Goal: Task Accomplishment & Management: Manage account settings

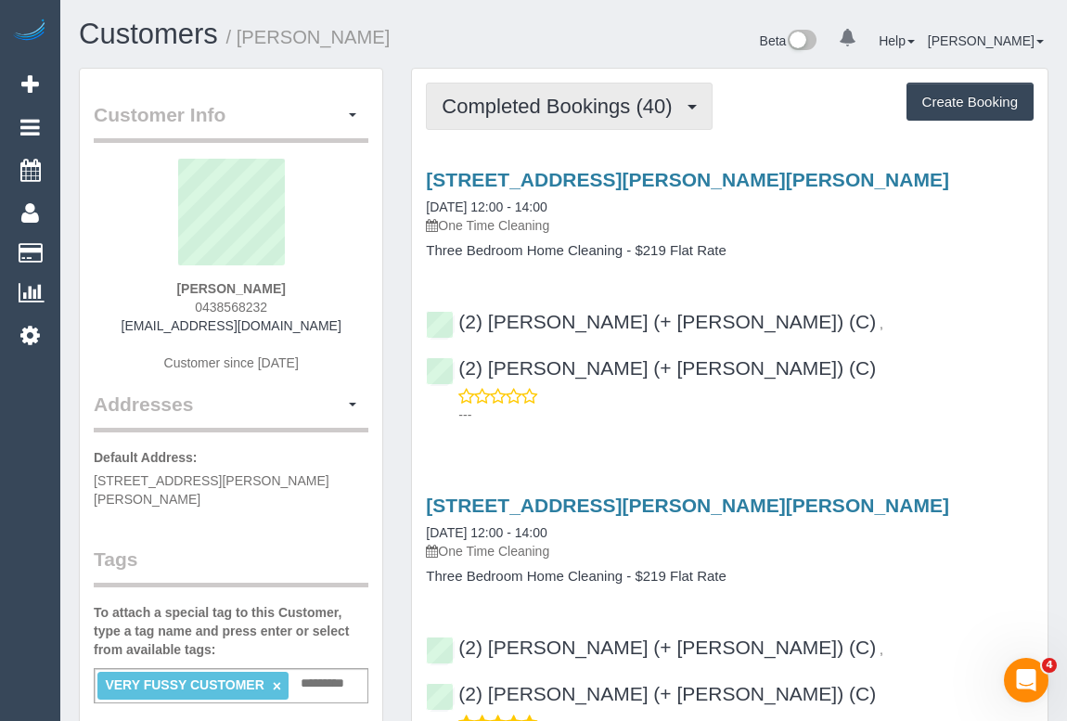
click at [557, 113] on span "Completed Bookings (40)" at bounding box center [561, 106] width 239 height 23
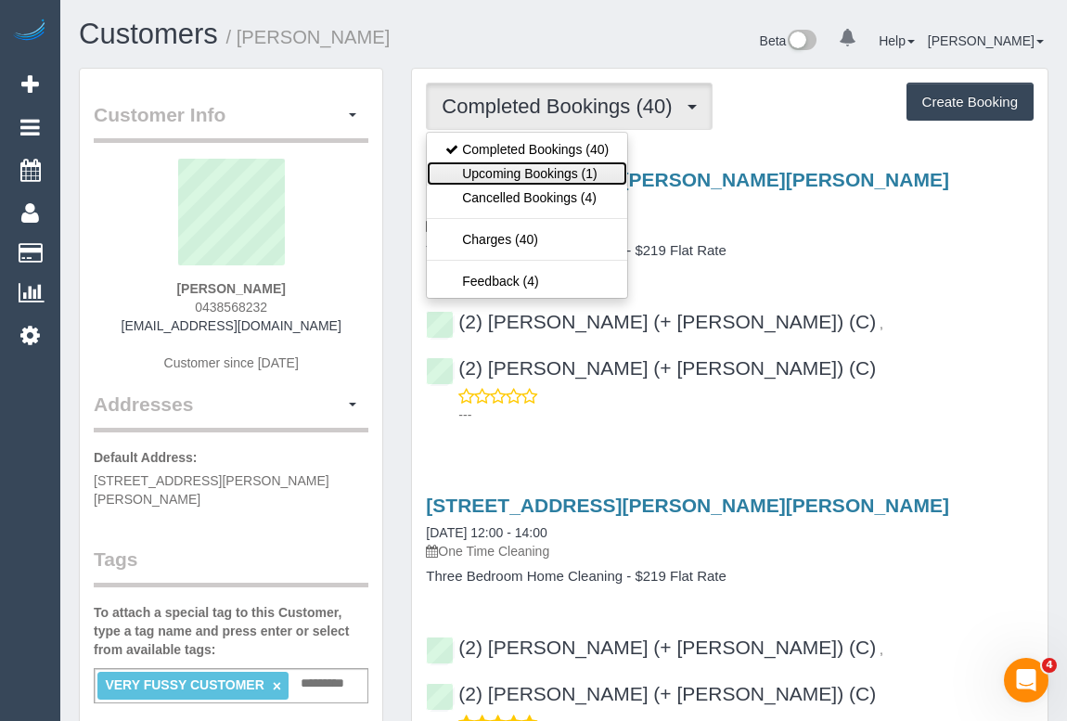
click at [556, 171] on link "Upcoming Bookings (1)" at bounding box center [527, 173] width 200 height 24
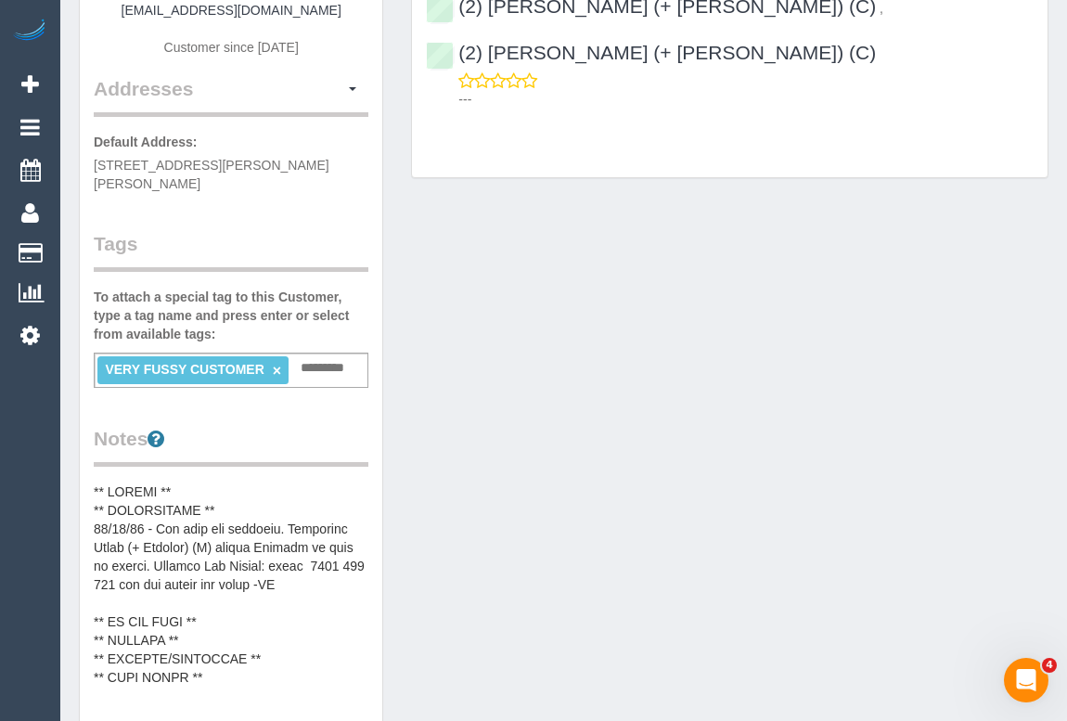
scroll to position [421, 0]
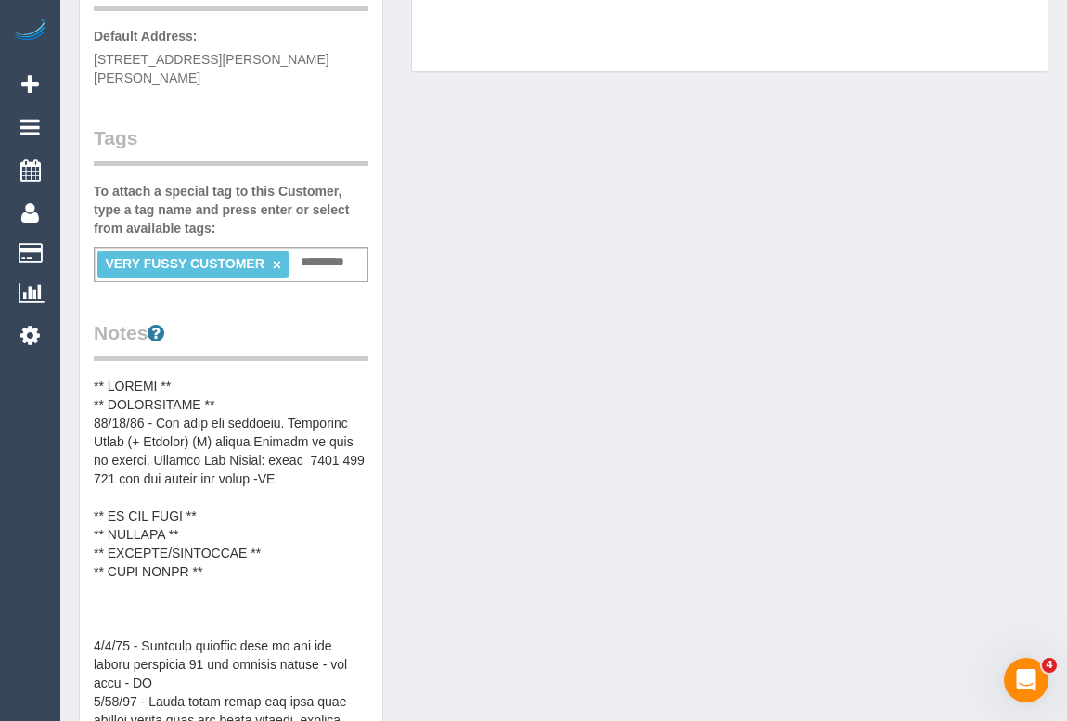
click at [235, 378] on pre at bounding box center [231, 562] width 275 height 371
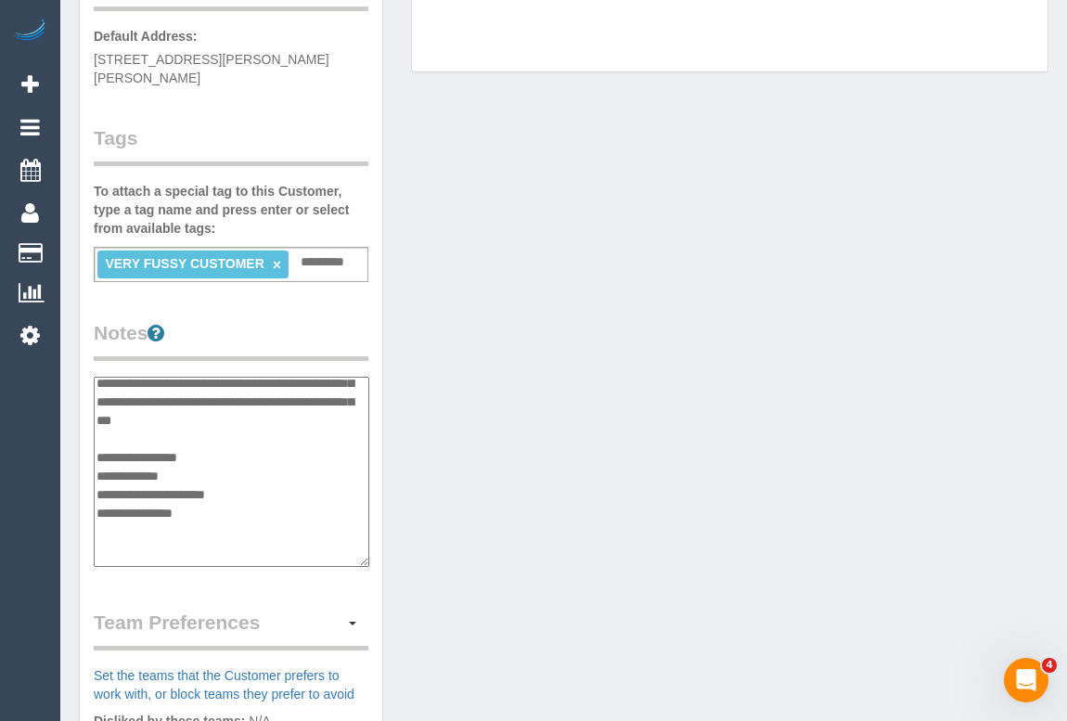
scroll to position [0, 0]
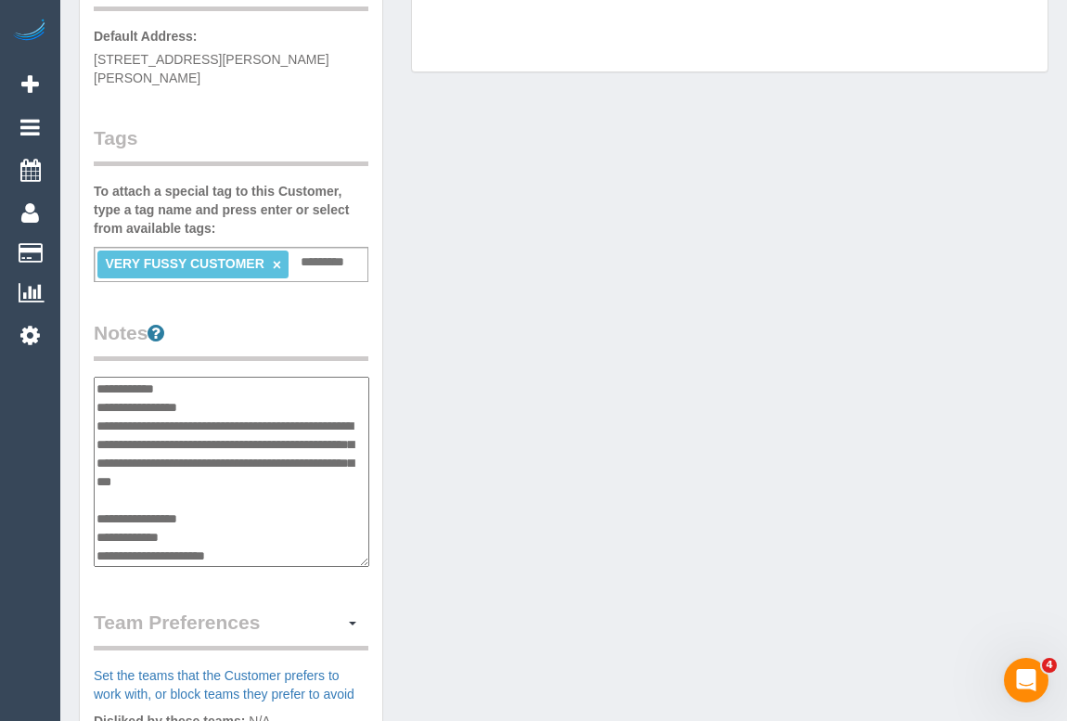
click at [231, 383] on textarea at bounding box center [232, 472] width 276 height 191
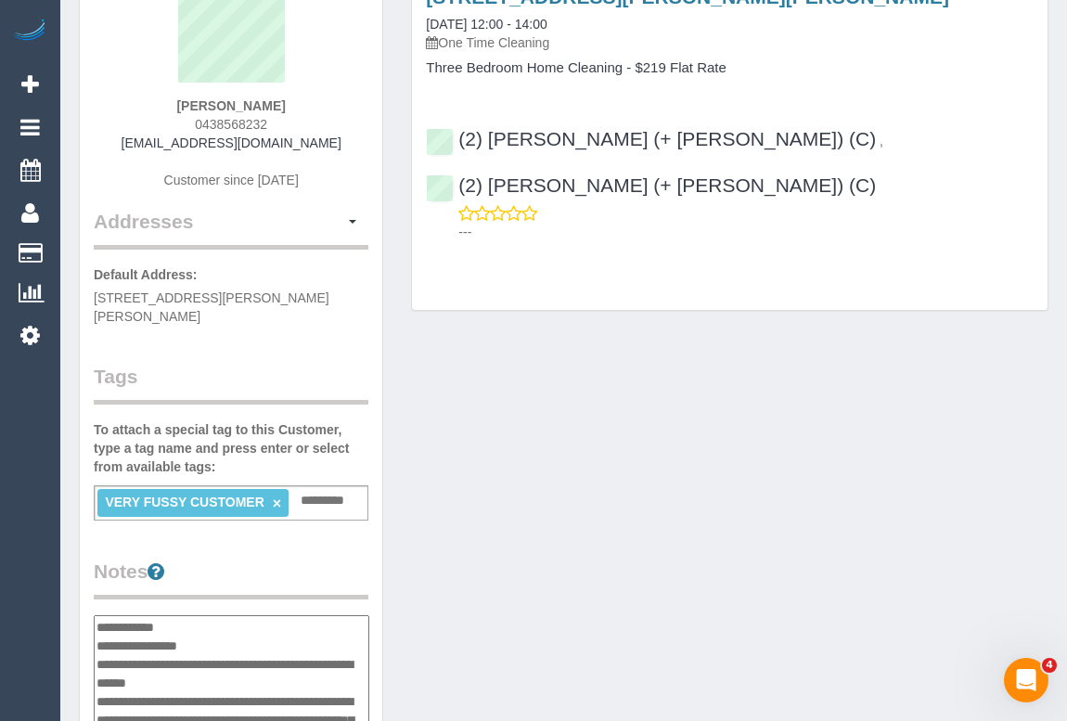
scroll to position [337, 0]
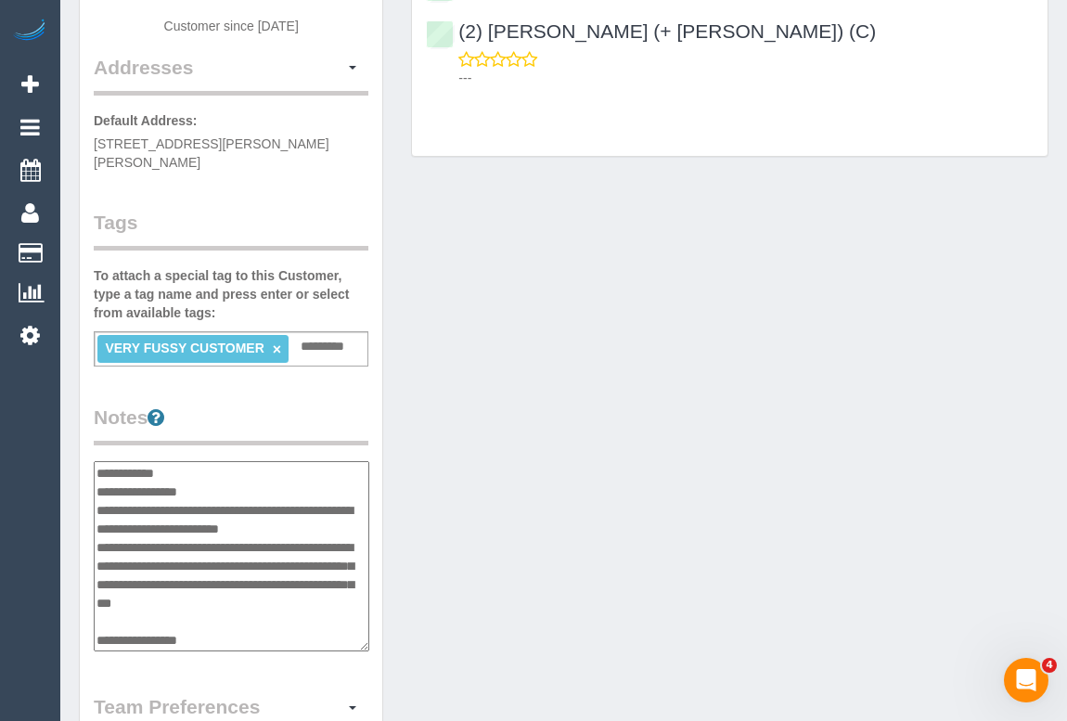
type textarea "**********"
click at [586, 587] on div "Customer Info Edit Contact Info Send Message Email Preferences Special Sales Ta…" at bounding box center [563, 452] width 997 height 1443
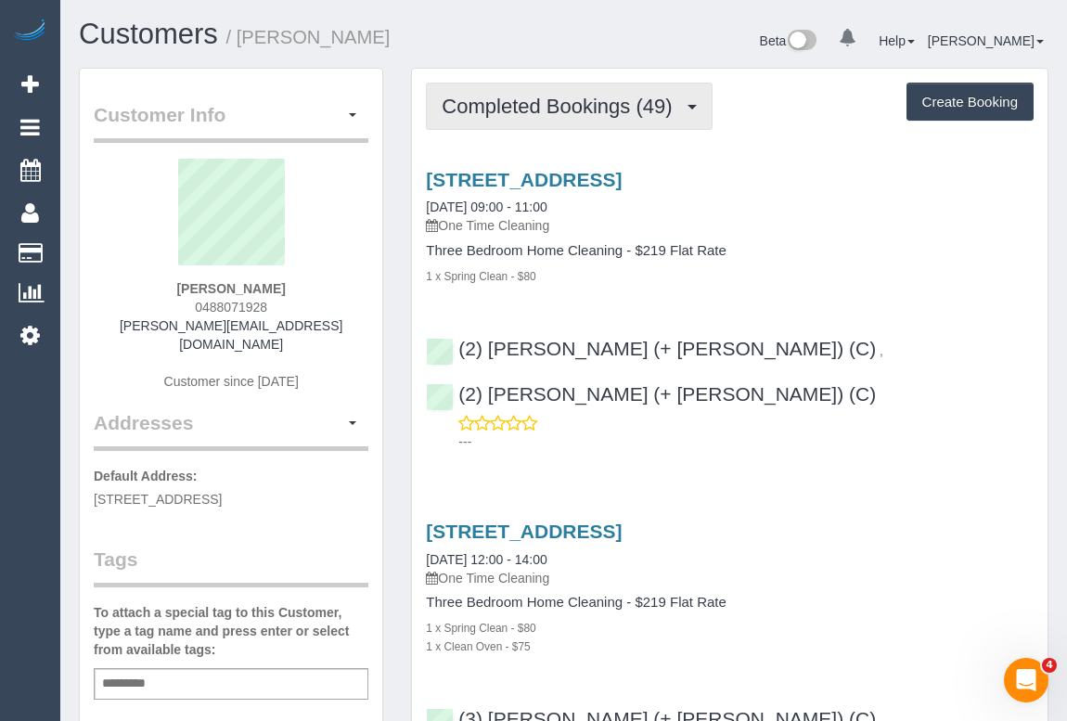
click at [571, 104] on span "Completed Bookings (49)" at bounding box center [561, 106] width 239 height 23
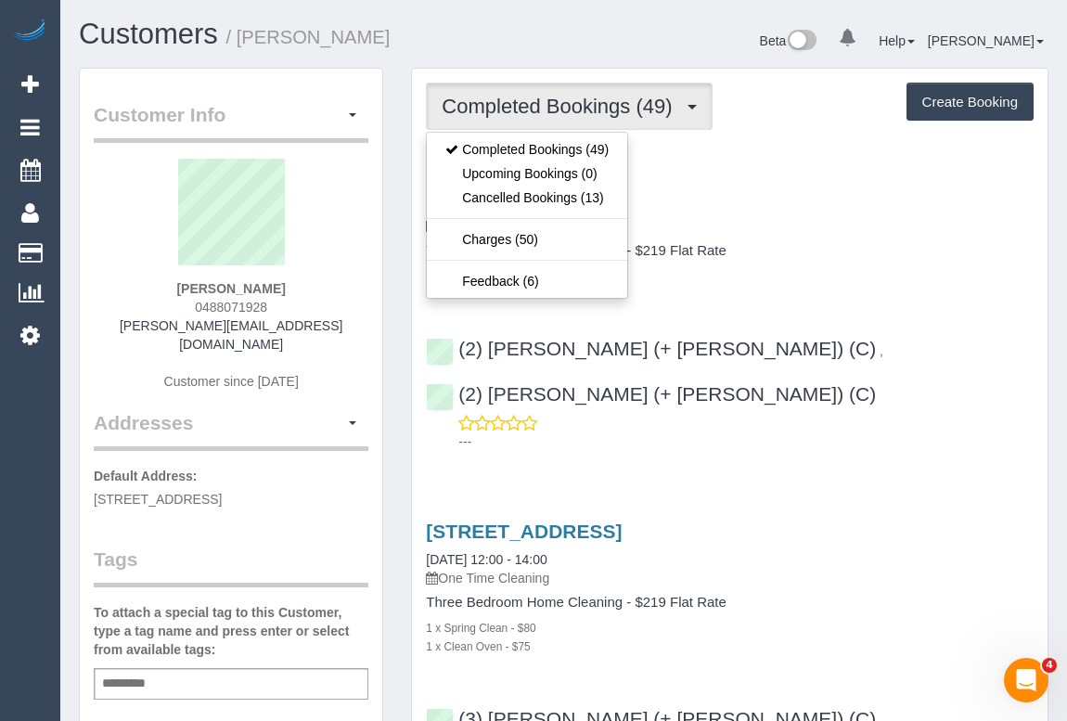
click at [818, 260] on div "Three Bedroom Home Cleaning - $219 Flat Rate 1 x Spring Clean - $80" at bounding box center [730, 264] width 608 height 42
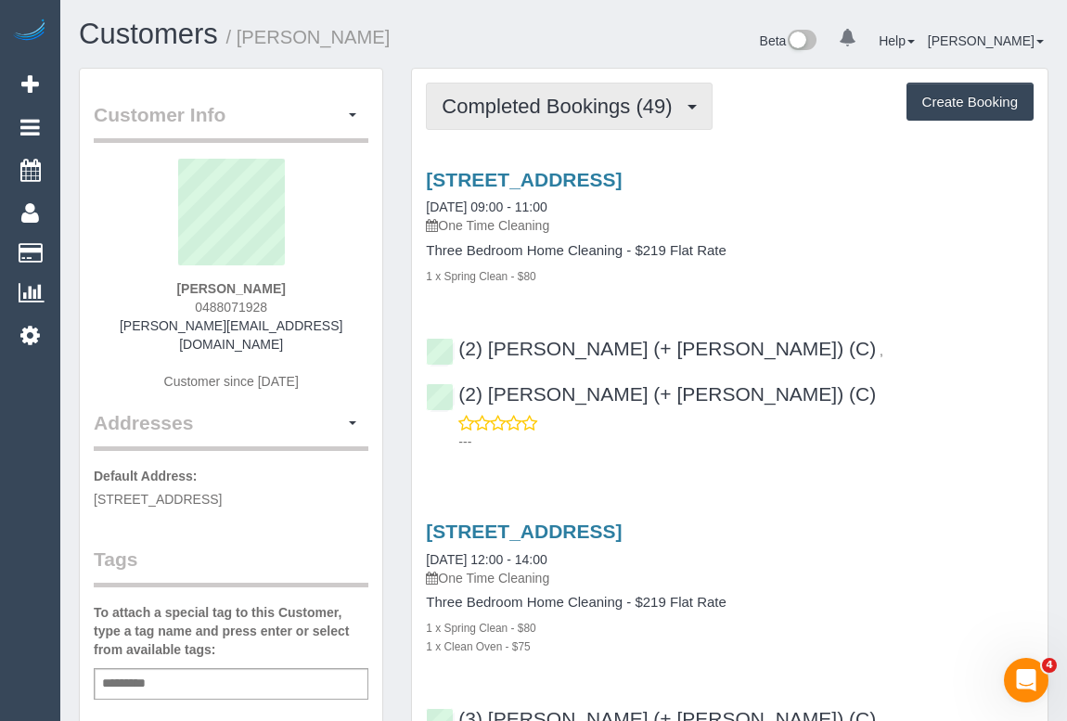
click at [594, 120] on button "Completed Bookings (49)" at bounding box center [569, 106] width 286 height 47
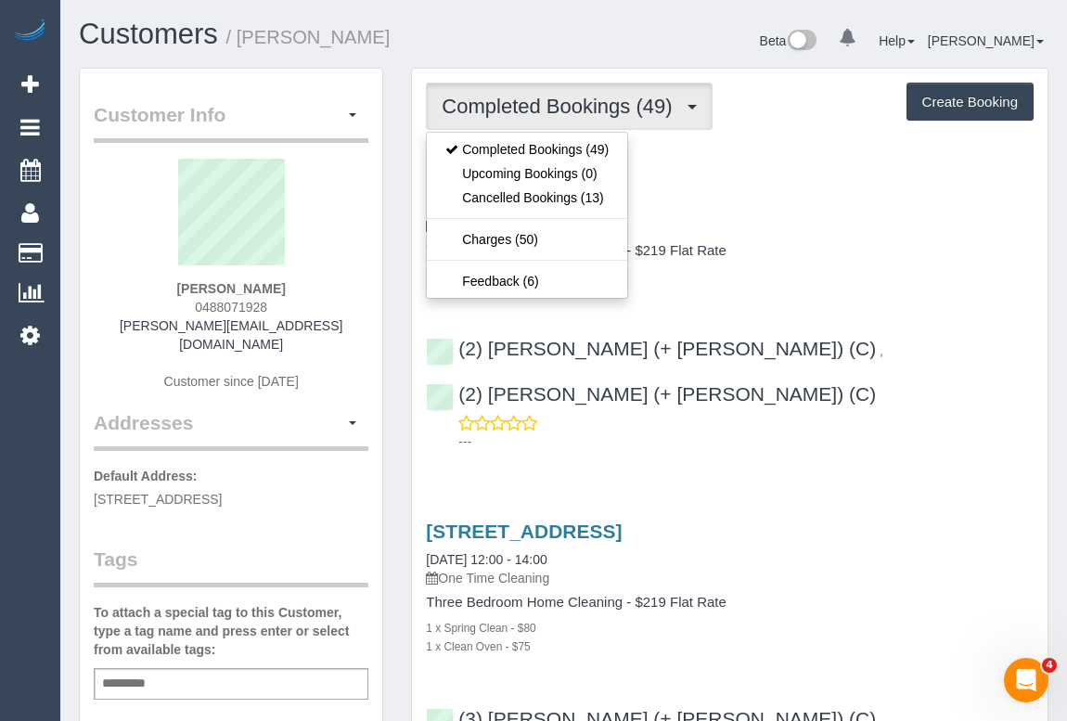
click at [803, 243] on h4 "Three Bedroom Home Cleaning - $219 Flat Rate" at bounding box center [730, 251] width 608 height 16
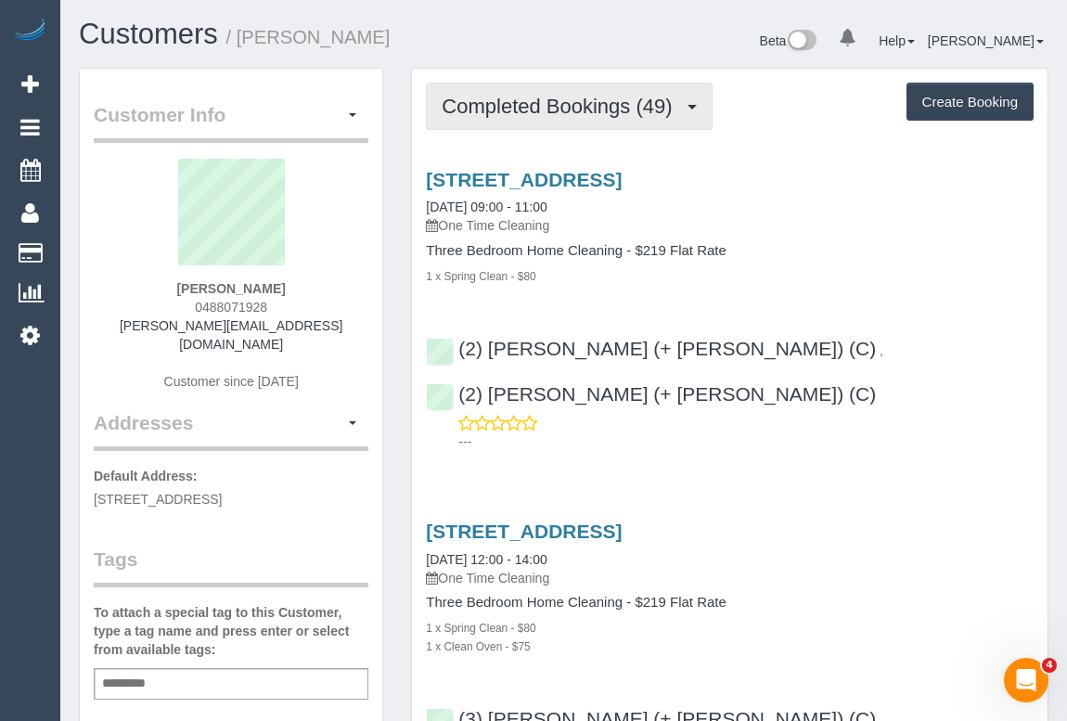
click at [557, 116] on button "Completed Bookings (49)" at bounding box center [569, 106] width 286 height 47
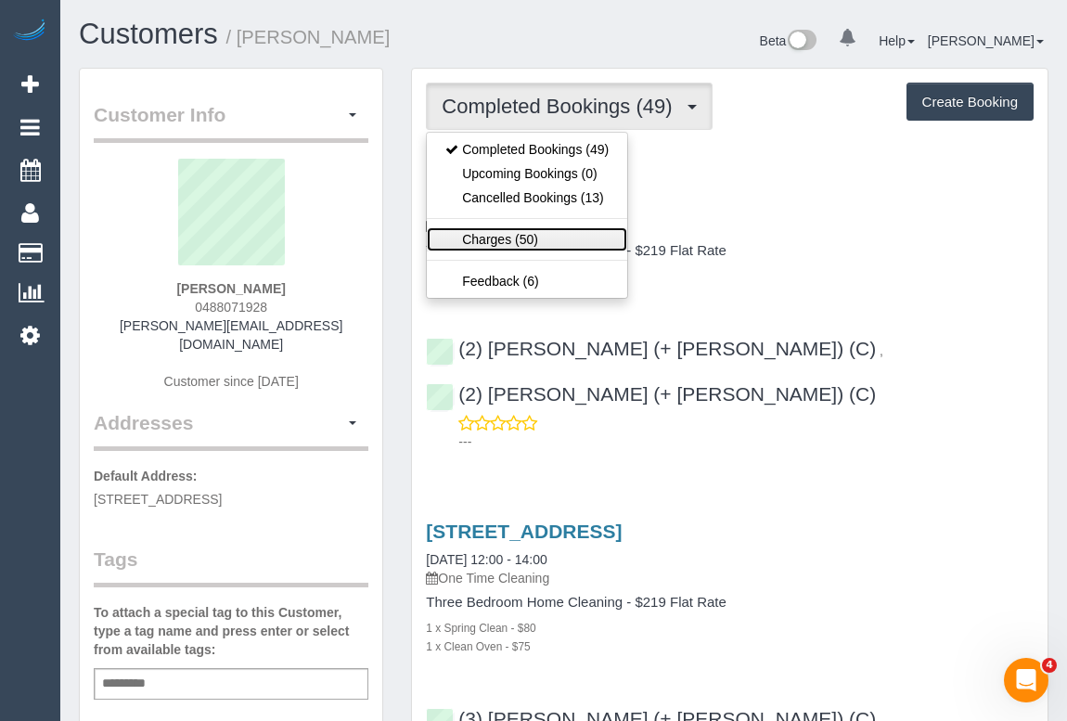
click at [484, 238] on link "Charges (50)" at bounding box center [527, 239] width 200 height 24
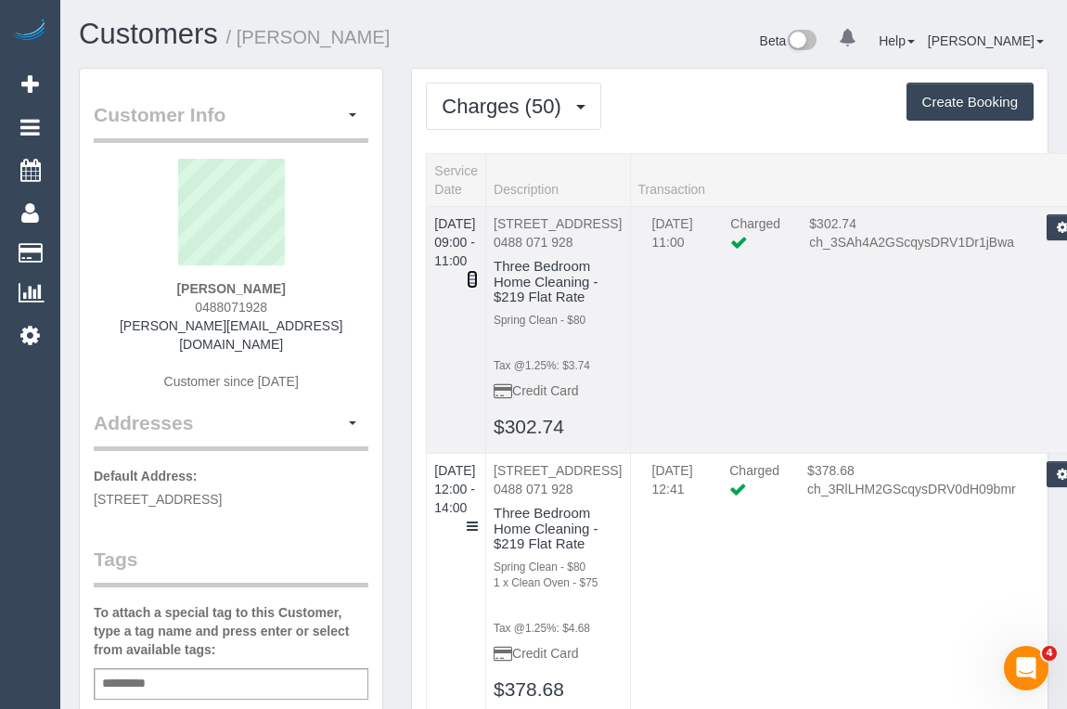
click at [478, 273] on icon at bounding box center [472, 279] width 11 height 13
